Goal: Transaction & Acquisition: Purchase product/service

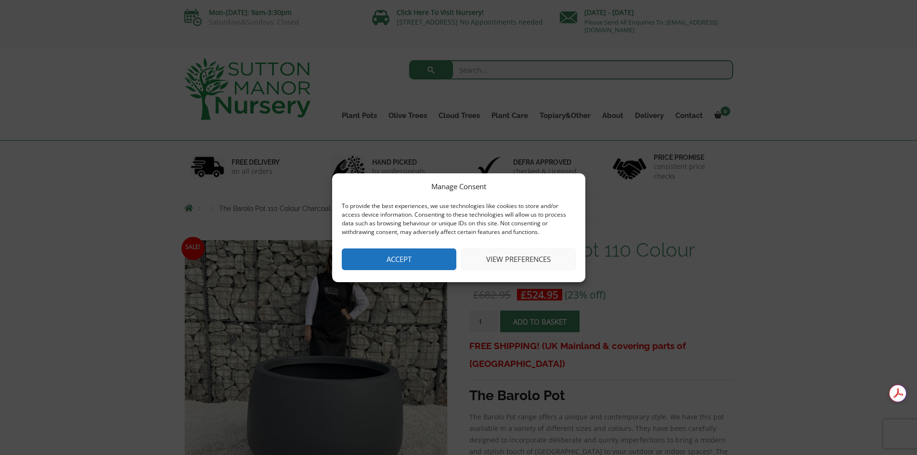
click at [429, 253] on button "Accept" at bounding box center [399, 259] width 115 height 22
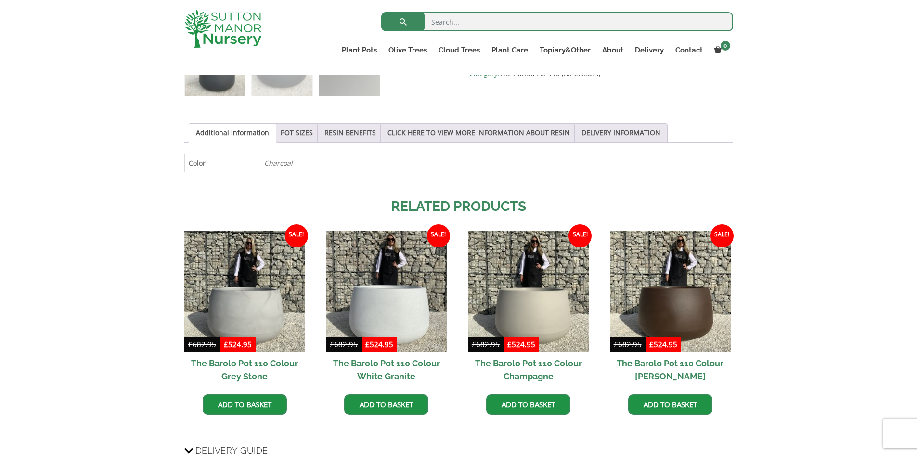
scroll to position [656, 0]
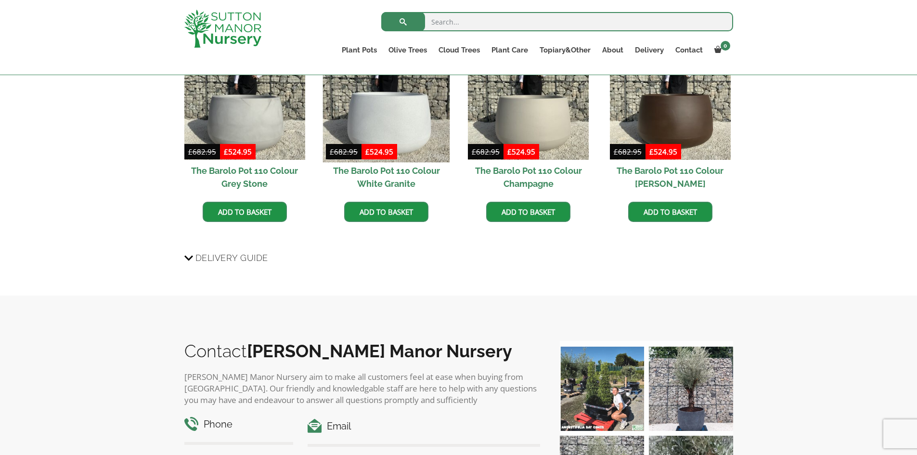
click at [420, 130] on img at bounding box center [386, 99] width 127 height 127
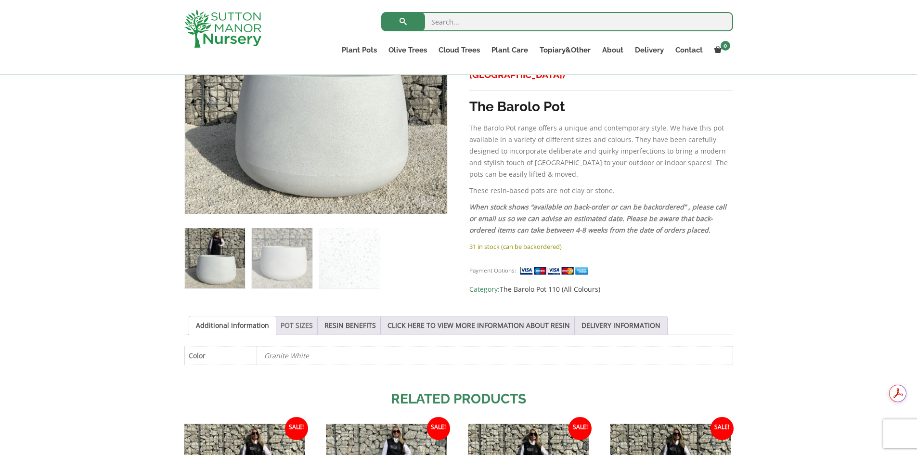
click at [288, 326] on link "POT SIZES" at bounding box center [297, 325] width 32 height 18
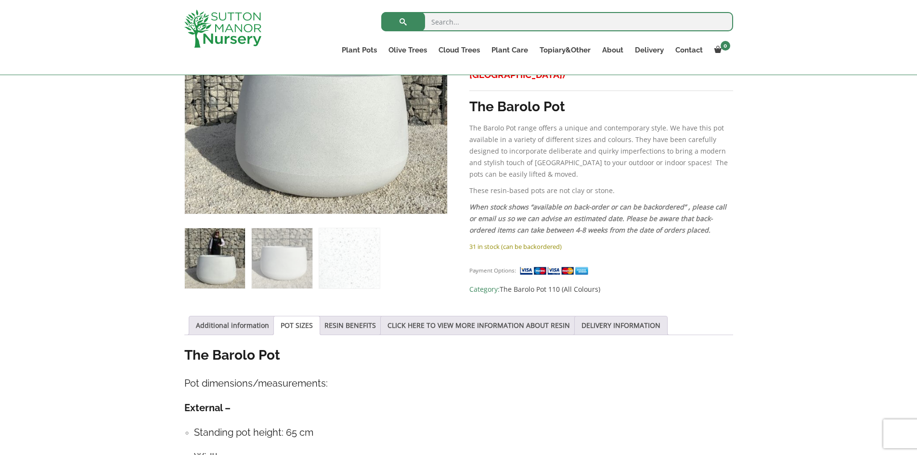
scroll to position [223, 0]
